Goal: Book appointment/travel/reservation

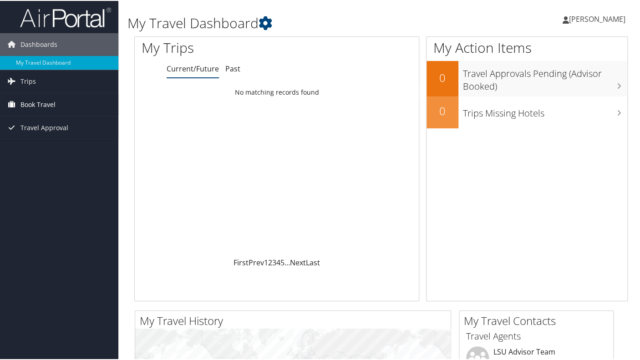
click at [45, 105] on span "Book Travel" at bounding box center [37, 103] width 35 height 23
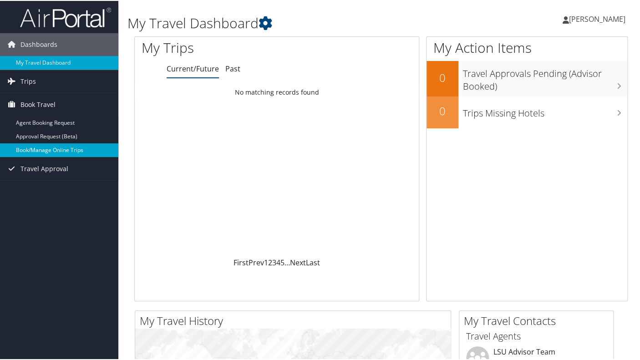
click at [87, 147] on link "Book/Manage Online Trips" at bounding box center [59, 150] width 118 height 14
